Goal: Find specific page/section: Find specific page/section

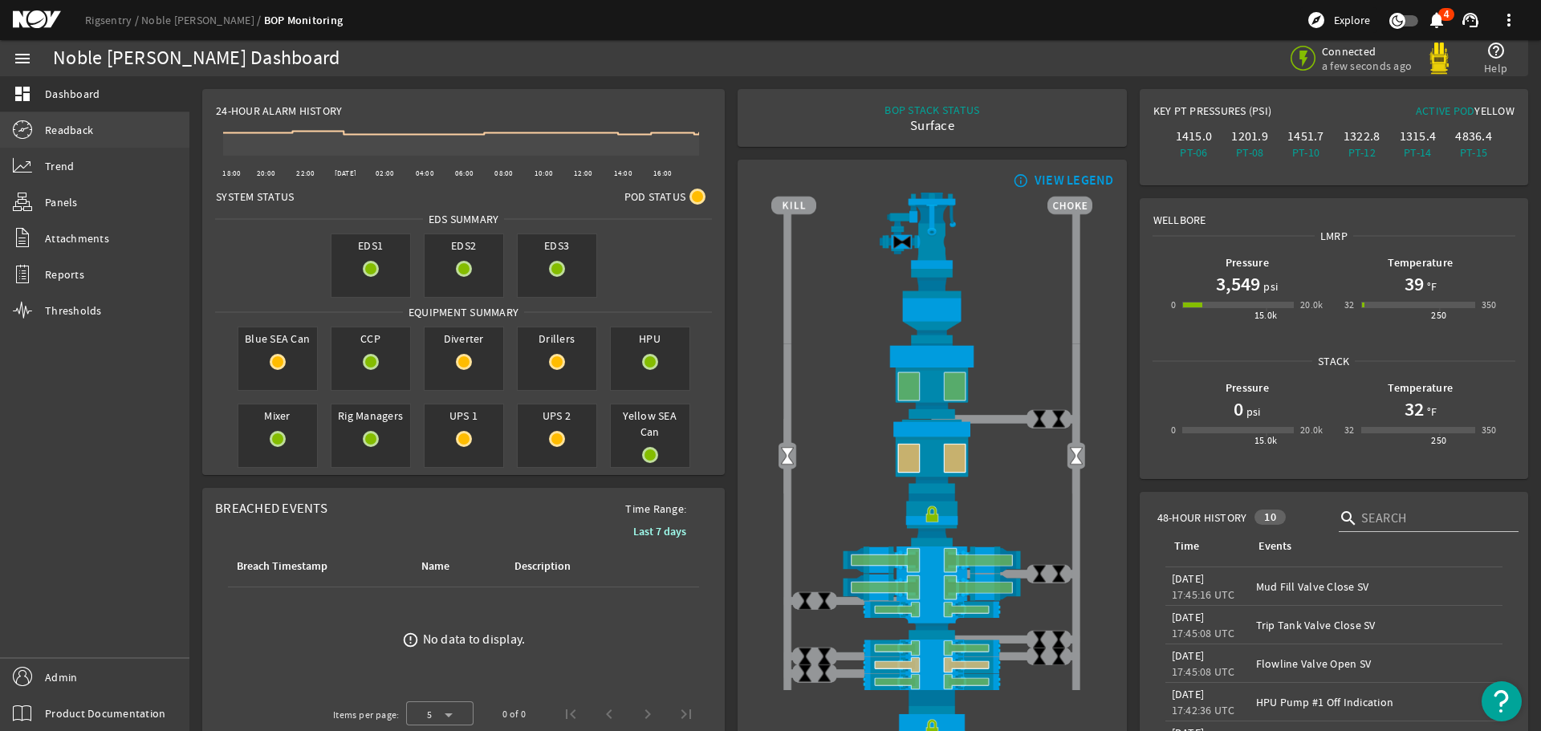
click at [75, 135] on span "Readback" at bounding box center [69, 130] width 48 height 16
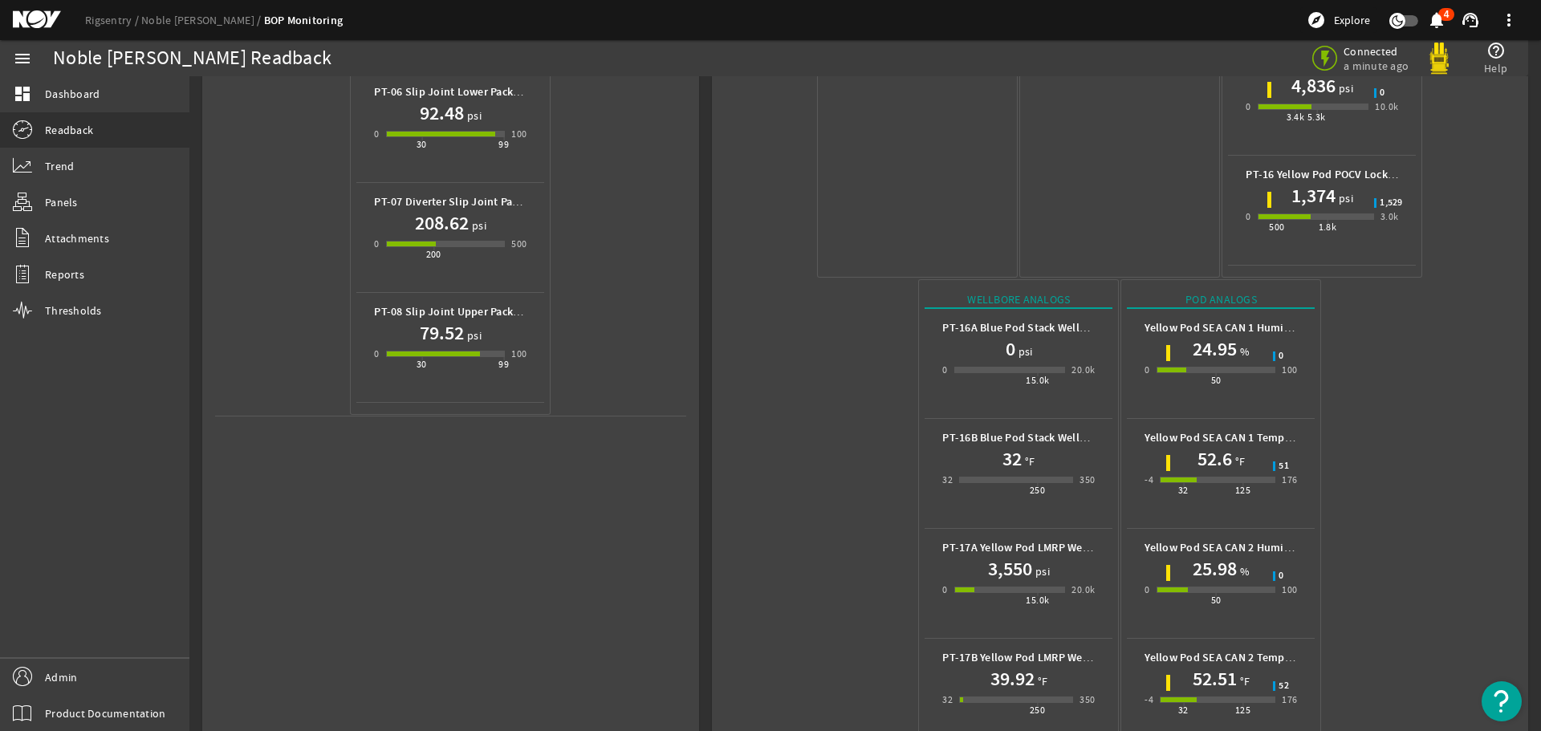
scroll to position [715, 0]
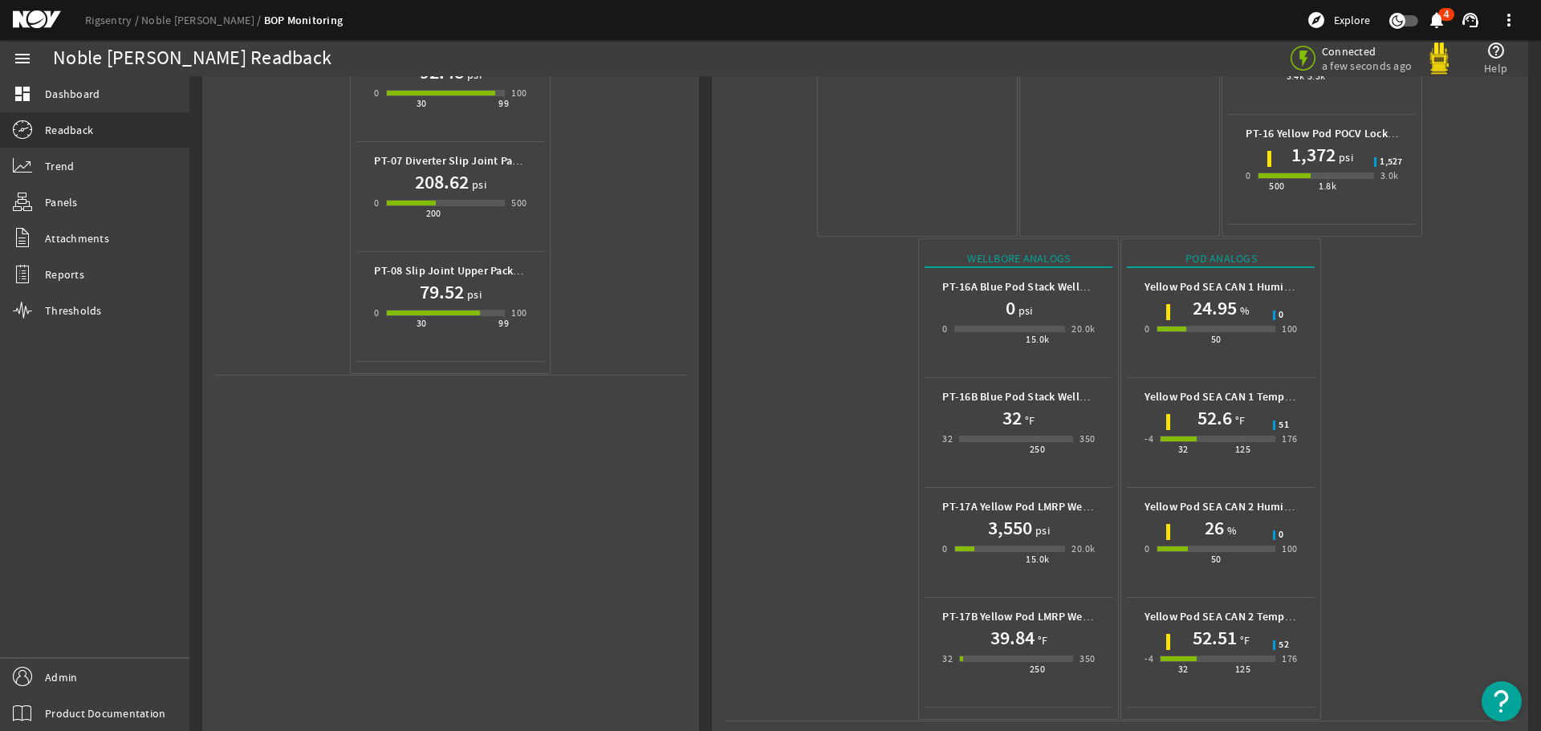
click at [38, 18] on mat-icon at bounding box center [49, 19] width 72 height 19
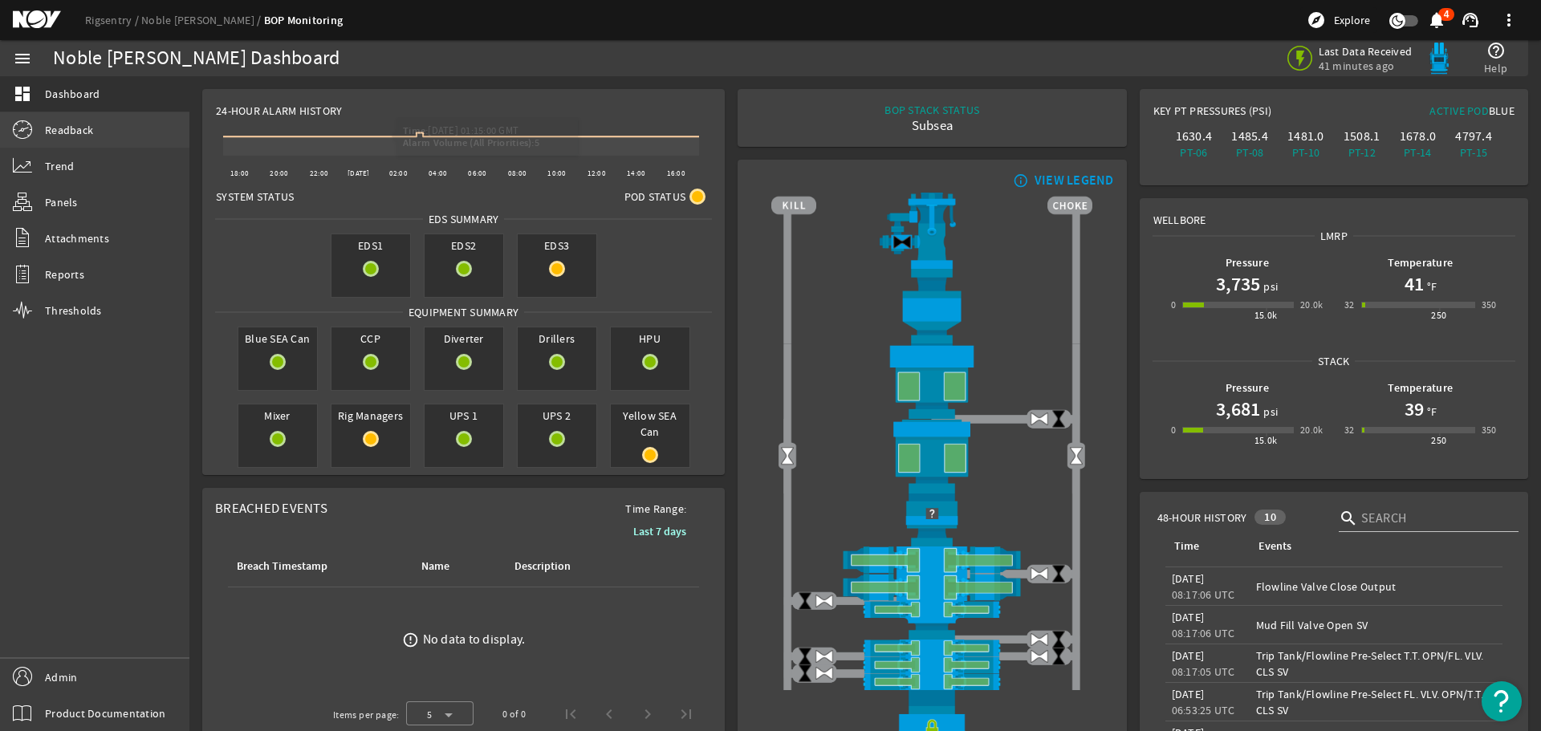
click at [74, 119] on link "Readback" at bounding box center [94, 129] width 189 height 35
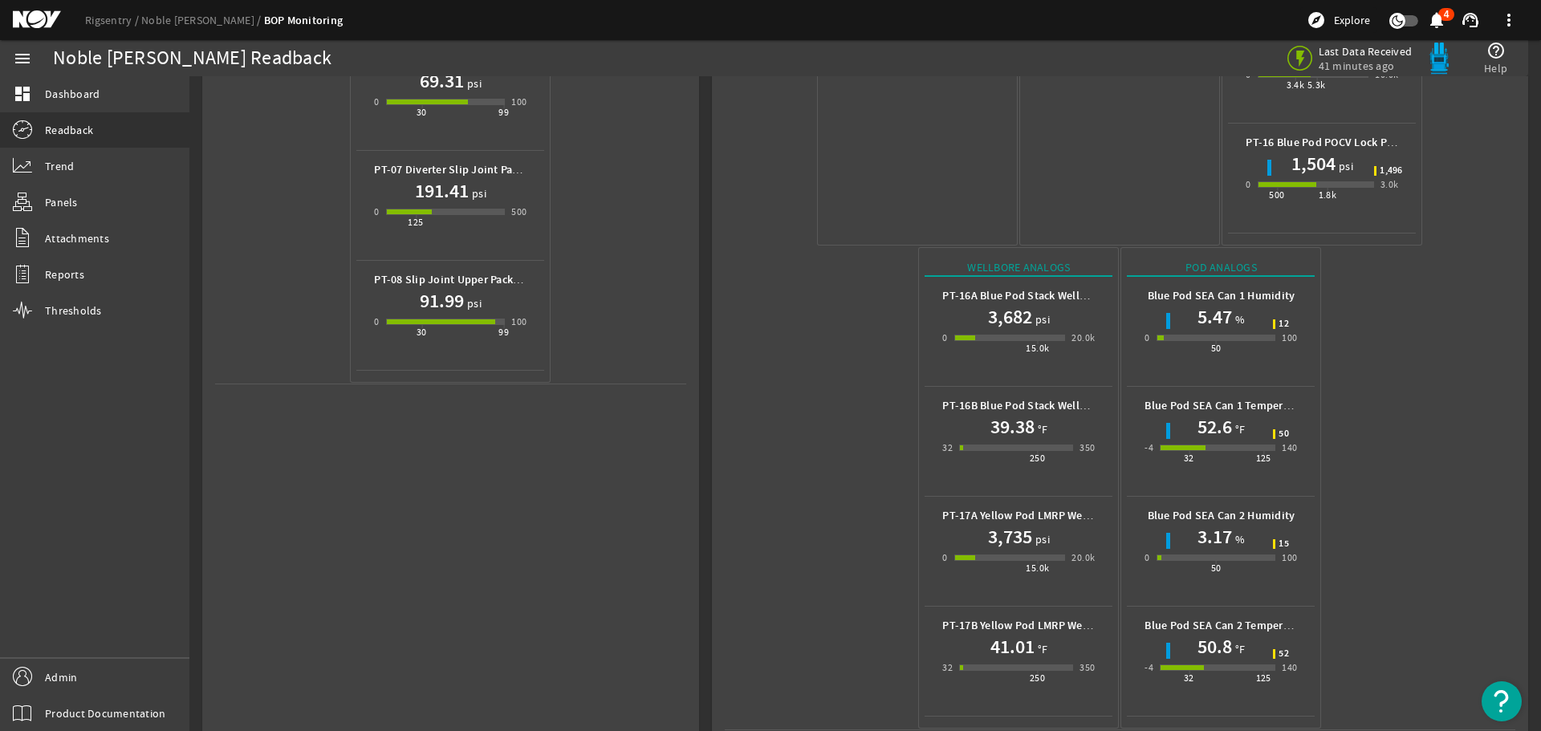
scroll to position [715, 0]
